Goal: Communication & Community: Answer question/provide support

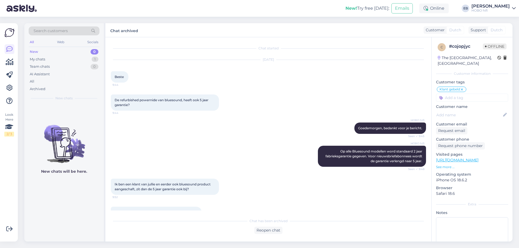
click at [326, 173] on div "Ik ben een klant van jullie en eerder ook bluesound product aangeschaft, zit da…" at bounding box center [268, 187] width 315 height 28
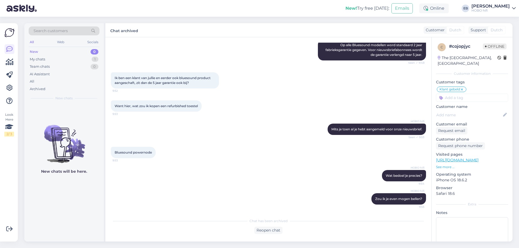
click at [314, 69] on div "Ik ben een klant van jullie en eerder ook bluesound product aangeschaft, zit da…" at bounding box center [268, 81] width 315 height 28
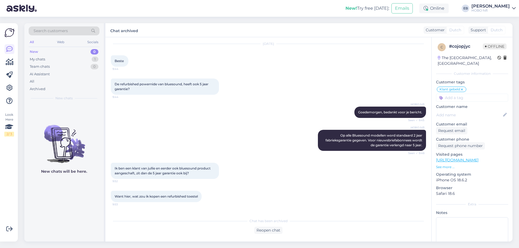
scroll to position [0, 0]
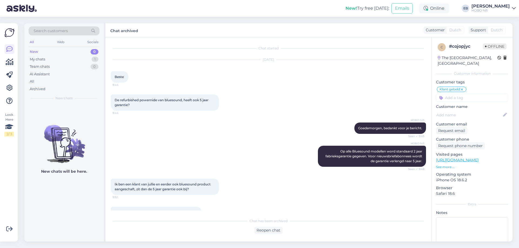
click at [349, 83] on div "[DATE] Beste 9:44" at bounding box center [268, 71] width 315 height 35
click at [43, 60] on div "My chats" at bounding box center [37, 59] width 15 height 5
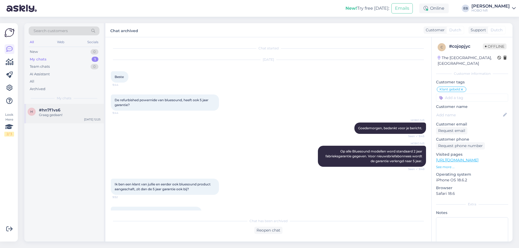
click at [62, 110] on div "#hn7f1vs6" at bounding box center [70, 110] width 62 height 5
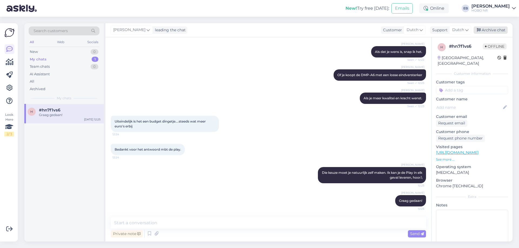
click at [492, 32] on div "Archive chat" at bounding box center [491, 29] width 34 height 7
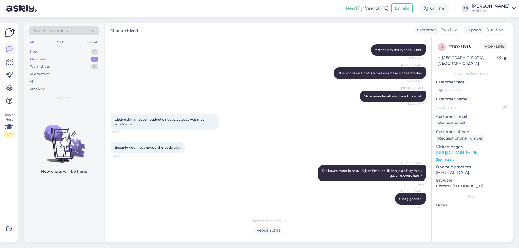
click at [300, 55] on div "[PERSON_NAME] Als dat je wens is, snap ik het. Seen ✓ 12:22" at bounding box center [268, 49] width 315 height 23
click at [311, 65] on div "[PERSON_NAME] Of je koopt de DMP-A6 met een losse eindversterker Seen ✓ 12:23" at bounding box center [268, 73] width 315 height 23
click at [294, 135] on div "Uiteindelijk is het een budget dingetje....steeds wat meer euro's erbij 12:24" at bounding box center [268, 122] width 315 height 28
click at [309, 205] on div "[PERSON_NAME] Graag gedaan! 12:25" at bounding box center [268, 199] width 315 height 23
click at [295, 67] on div "[PERSON_NAME] Of je koopt de DMP-A6 met een losse eindversterker Seen ✓ 12:23" at bounding box center [268, 73] width 315 height 23
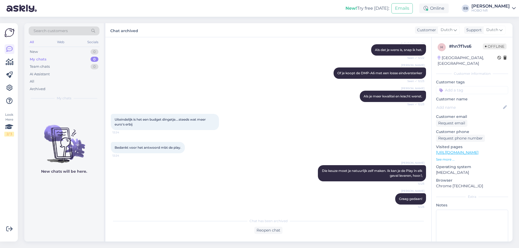
click at [295, 67] on div "[PERSON_NAME] Of je koopt de DMP-A6 met een losse eindversterker Seen ✓ 12:23" at bounding box center [268, 73] width 315 height 23
